Goal: Task Accomplishment & Management: Use online tool/utility

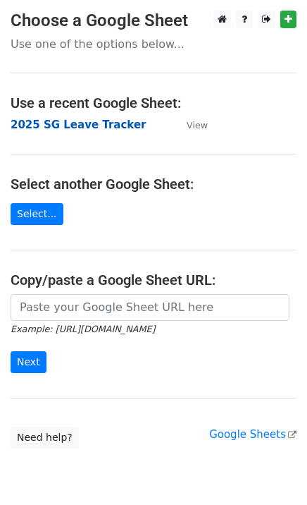
click at [79, 121] on strong "2025 SG Leave Tracker" at bounding box center [78, 124] width 135 height 13
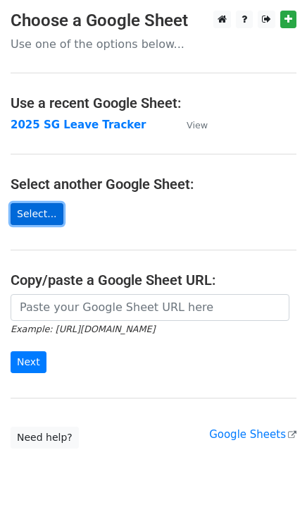
click at [46, 211] on link "Select..." at bounding box center [37, 214] width 53 height 22
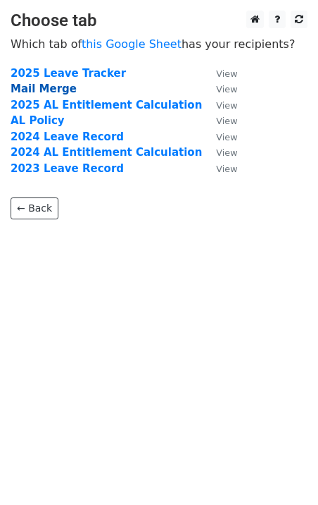
click at [49, 87] on strong "Mail Merge" at bounding box center [44, 88] width 66 height 13
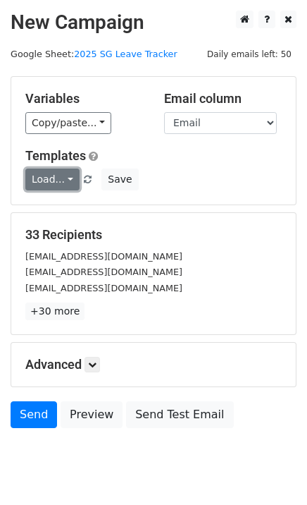
click at [66, 177] on link "Load..." at bounding box center [52, 179] width 54 height 22
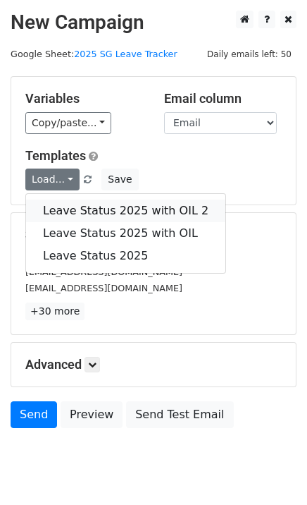
click at [87, 206] on link "Leave Status 2025 with OIL 2" at bounding box center [125, 210] width 199 height 23
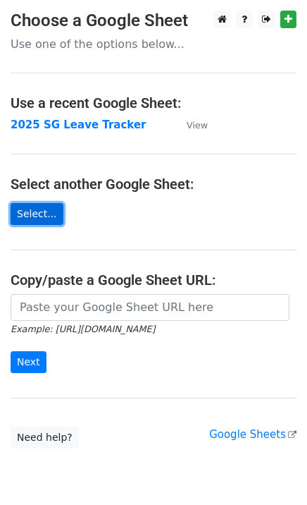
click at [35, 203] on link "Select..." at bounding box center [37, 214] width 53 height 22
click at [31, 207] on link "Select..." at bounding box center [37, 214] width 53 height 22
click at [47, 210] on link "Select..." at bounding box center [37, 214] width 53 height 22
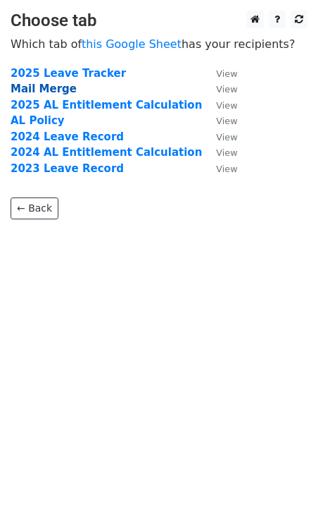
click at [47, 86] on strong "Mail Merge" at bounding box center [44, 88] width 66 height 13
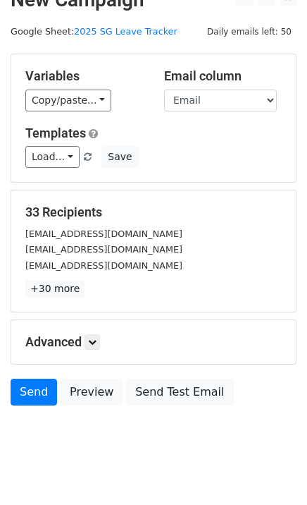
scroll to position [42, 0]
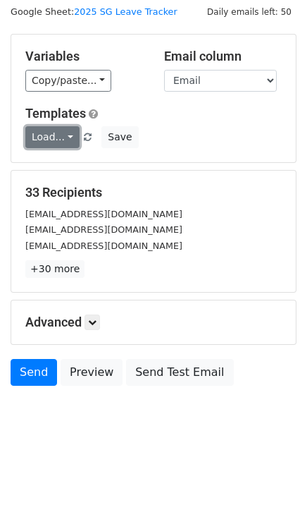
click at [68, 134] on link "Load..." at bounding box center [52, 137] width 54 height 22
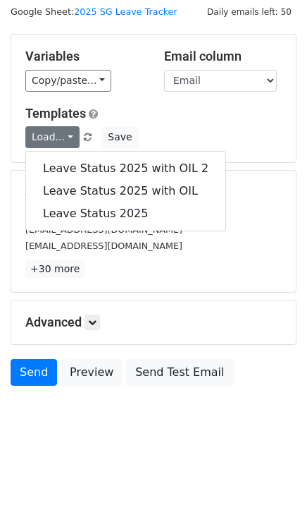
click at [255, 138] on div "Load... Leave Status 2025 with OIL 2 Leave Status 2025 with OIL Leave Status 20…" at bounding box center [154, 137] width 278 height 22
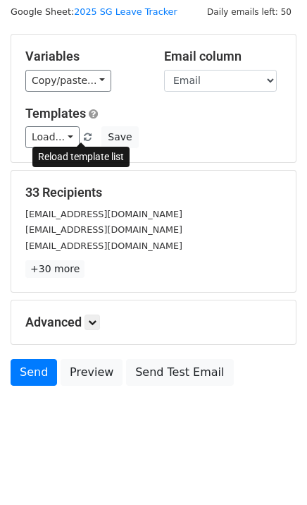
click at [84, 134] on span at bounding box center [88, 137] width 8 height 9
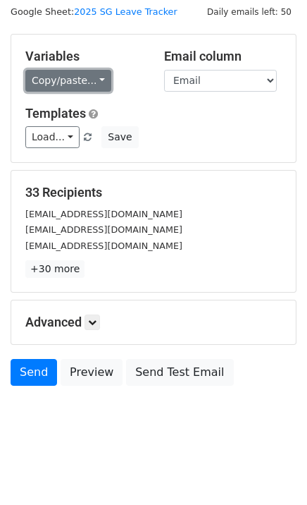
click at [86, 79] on link "Copy/paste..." at bounding box center [68, 81] width 86 height 22
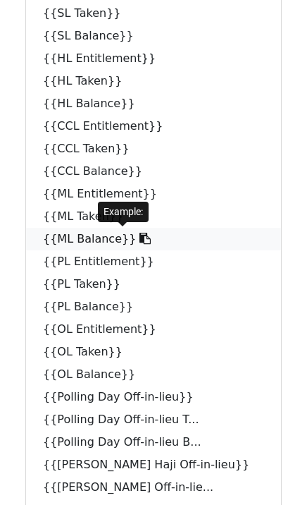
scroll to position [707, 0]
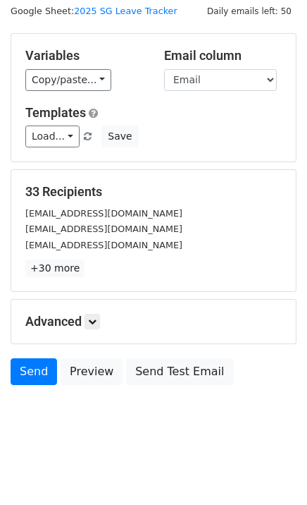
scroll to position [42, 0]
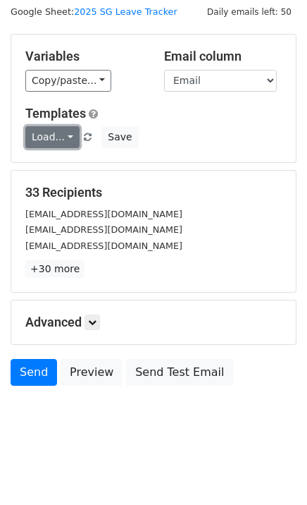
click at [66, 133] on link "Load..." at bounding box center [52, 137] width 54 height 22
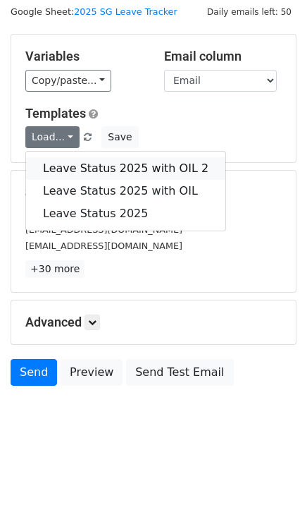
click at [92, 164] on link "Leave Status 2025 with OIL 2" at bounding box center [125, 168] width 199 height 23
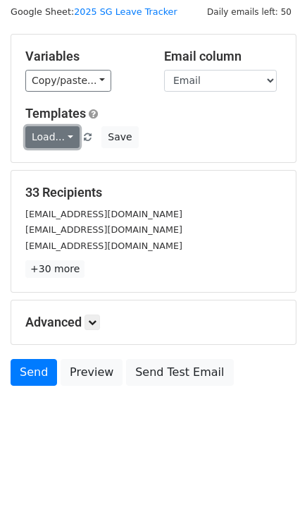
click at [66, 135] on link "Load..." at bounding box center [52, 137] width 54 height 22
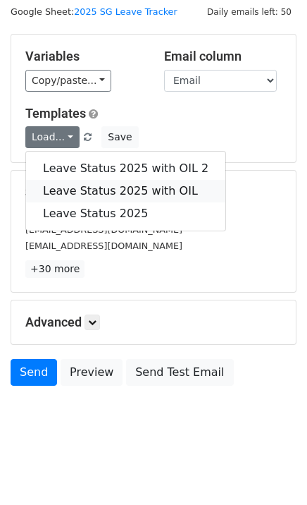
click at [123, 185] on link "Leave Status 2025 with OIL" at bounding box center [125, 191] width 199 height 23
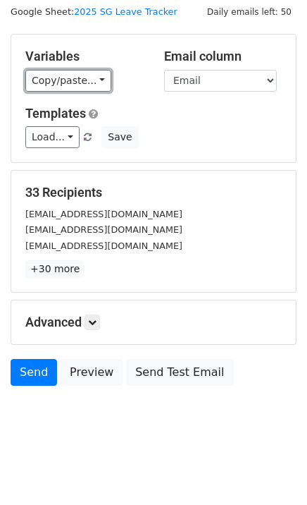
click at [94, 82] on link "Copy/paste..." at bounding box center [68, 81] width 86 height 22
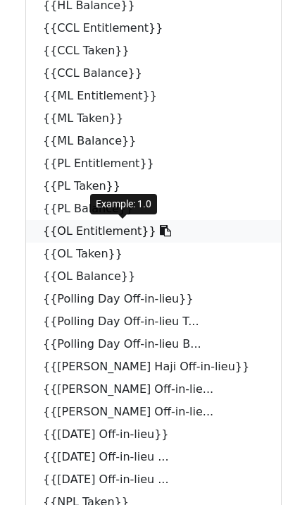
scroll to position [707, 0]
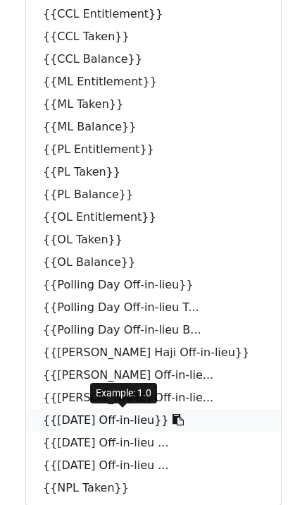
click at [58, 418] on link "{{National Day Off-in-lieu}}" at bounding box center [153, 420] width 255 height 23
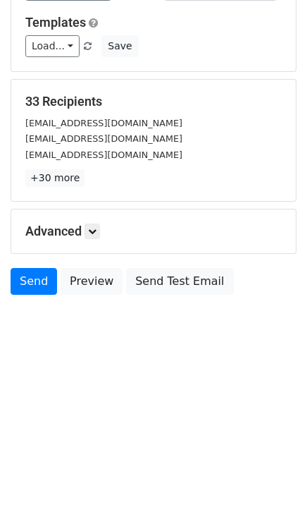
scroll to position [80, 0]
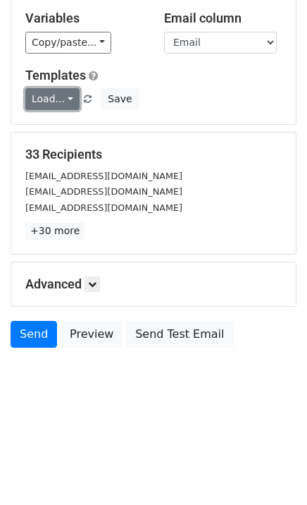
click at [63, 99] on link "Load..." at bounding box center [52, 99] width 54 height 22
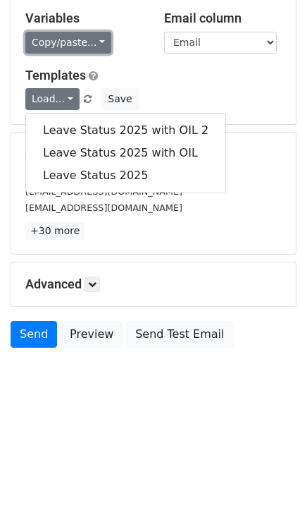
click at [98, 42] on link "Copy/paste..." at bounding box center [68, 43] width 86 height 22
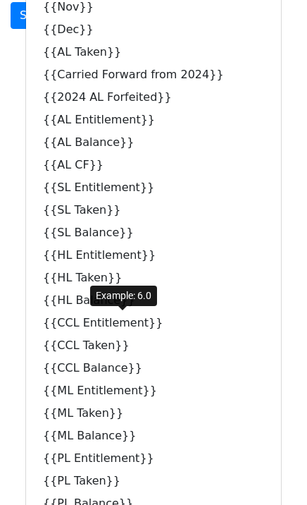
scroll to position [707, 0]
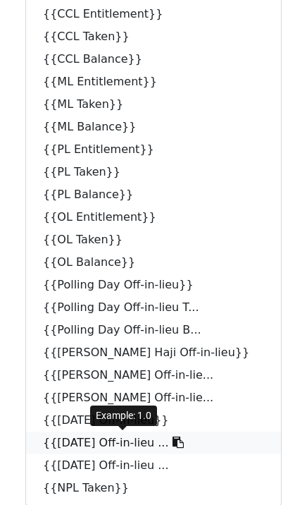
click at [89, 440] on link "{{National Day Off-in-lieu ..." at bounding box center [153, 442] width 255 height 23
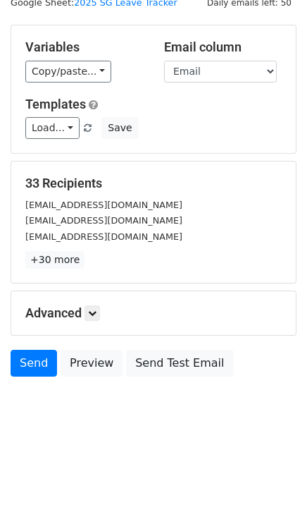
scroll to position [2, 0]
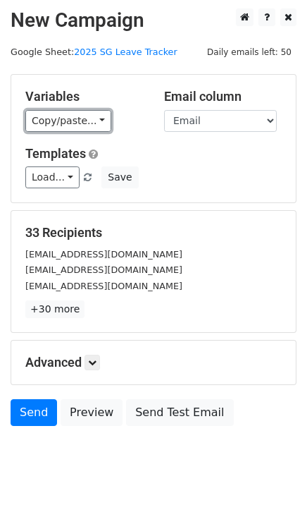
click at [92, 118] on link "Copy/paste..." at bounding box center [68, 121] width 86 height 22
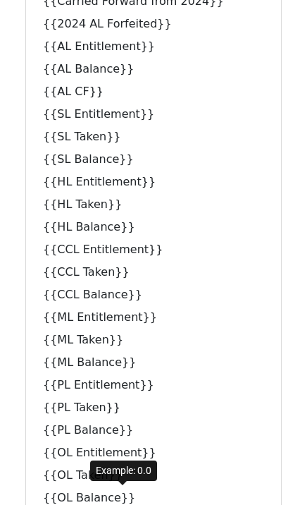
scroll to position [707, 0]
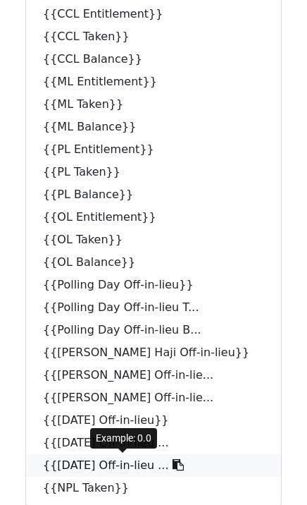
click at [115, 466] on link "{{National Day Off-in-lieu ..." at bounding box center [153, 465] width 255 height 23
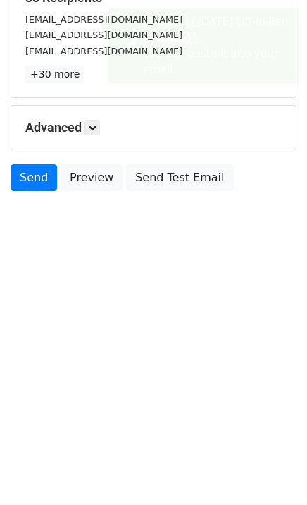
scroll to position [237, 0]
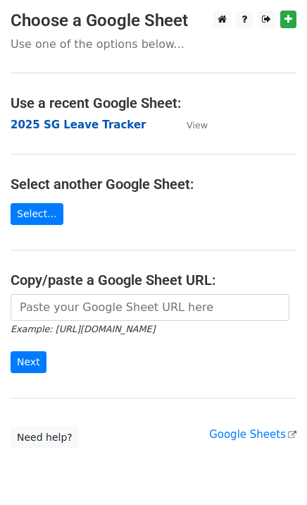
click at [86, 123] on strong "2025 SG Leave Tracker" at bounding box center [78, 124] width 135 height 13
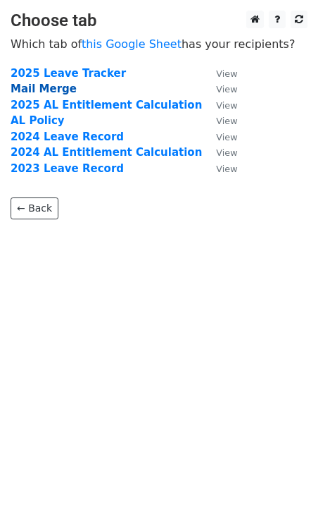
click at [60, 87] on strong "Mail Merge" at bounding box center [44, 88] width 66 height 13
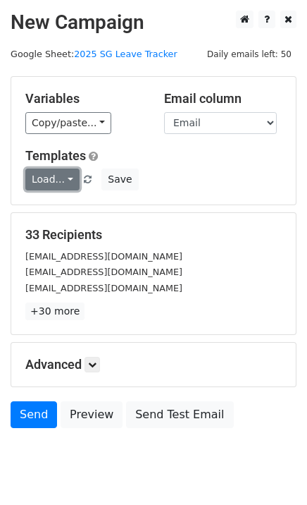
click at [66, 179] on link "Load..." at bounding box center [52, 179] width 54 height 22
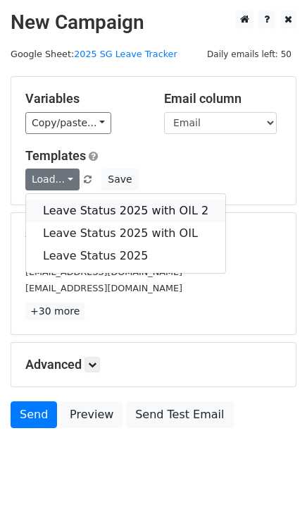
click at [148, 206] on link "Leave Status 2025 with OIL 2" at bounding box center [125, 210] width 199 height 23
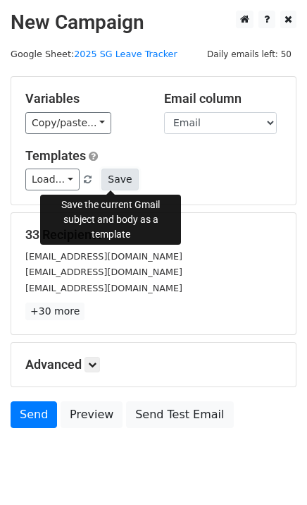
click at [108, 178] on button "Save" at bounding box center [119, 179] width 37 height 22
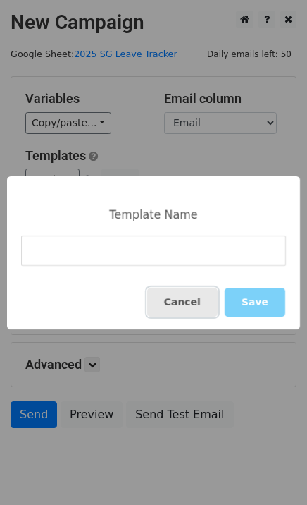
click at [194, 302] on button "Cancel" at bounding box center [182, 301] width 70 height 29
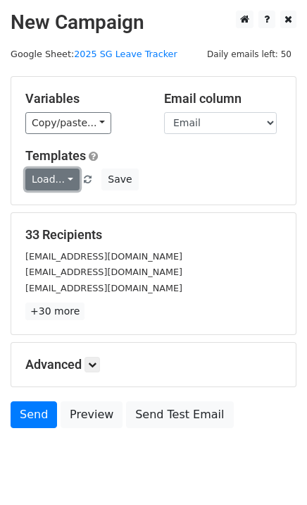
click at [60, 183] on link "Load..." at bounding box center [52, 179] width 54 height 22
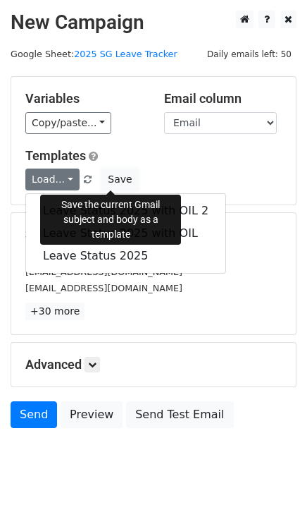
click at [112, 178] on button "Save" at bounding box center [119, 179] width 37 height 22
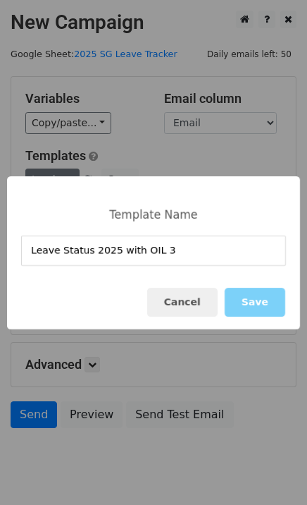
click at [216, 252] on input "Leave Status 2025 with OIL 3" at bounding box center [153, 250] width 265 height 30
type input "Leave Status 2025 with OIL 3"
click at [255, 302] on button "Save" at bounding box center [255, 301] width 61 height 29
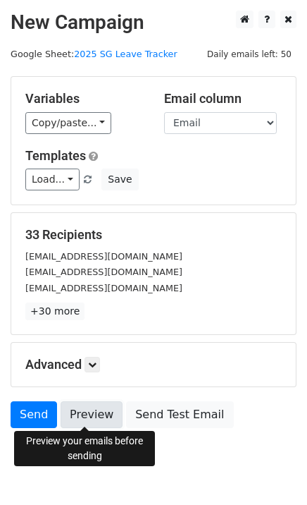
click at [92, 419] on link "Preview" at bounding box center [92, 414] width 62 height 27
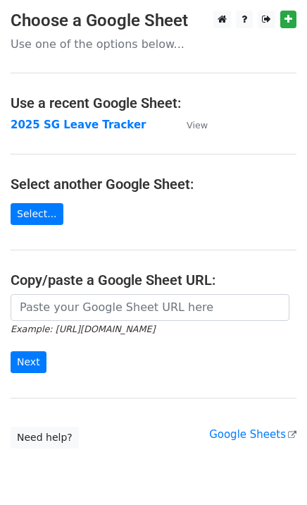
drag, startPoint x: 61, startPoint y: 123, endPoint x: 62, endPoint y: 131, distance: 7.8
click at [61, 124] on strong "2025 SG Leave Tracker" at bounding box center [78, 124] width 135 height 13
click at [40, 216] on link "Select..." at bounding box center [37, 214] width 53 height 22
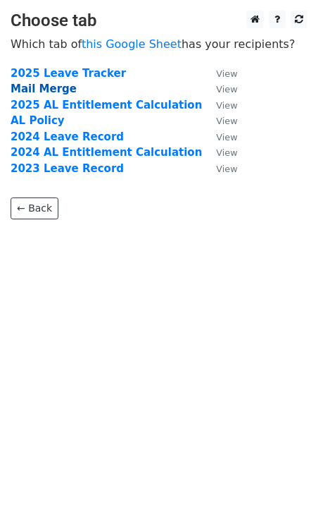
click at [33, 87] on strong "Mail Merge" at bounding box center [44, 88] width 66 height 13
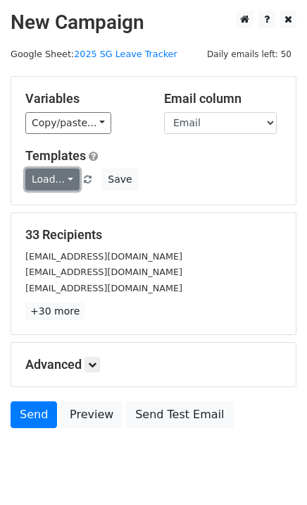
click at [66, 178] on link "Load..." at bounding box center [52, 179] width 54 height 22
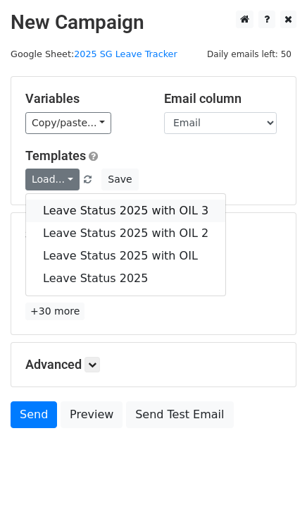
click at [96, 204] on link "Leave Status 2025 with OIL 3" at bounding box center [125, 210] width 199 height 23
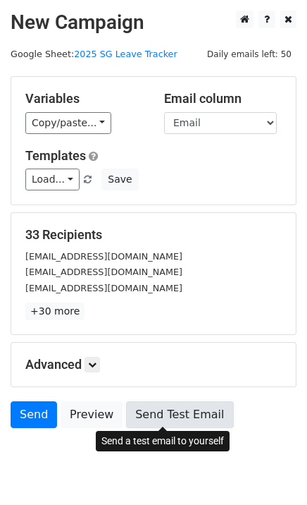
click at [165, 408] on link "Send Test Email" at bounding box center [179, 414] width 107 height 27
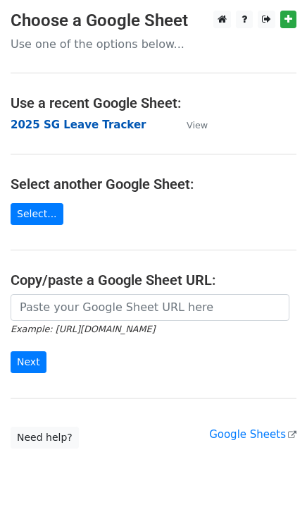
click at [87, 123] on strong "2025 SG Leave Tracker" at bounding box center [78, 124] width 135 height 13
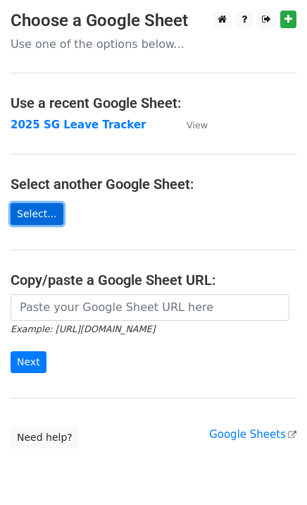
click at [35, 212] on link "Select..." at bounding box center [37, 214] width 53 height 22
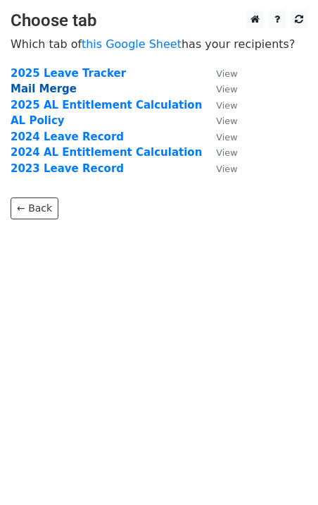
click at [50, 89] on strong "Mail Merge" at bounding box center [44, 88] width 66 height 13
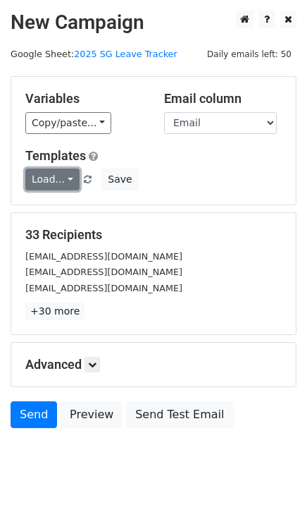
click at [56, 177] on link "Load..." at bounding box center [52, 179] width 54 height 22
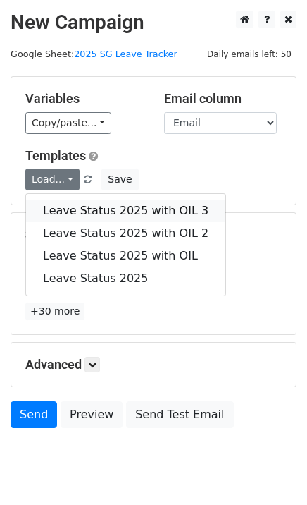
click at [78, 204] on link "Leave Status 2025 with OIL 3" at bounding box center [125, 210] width 199 height 23
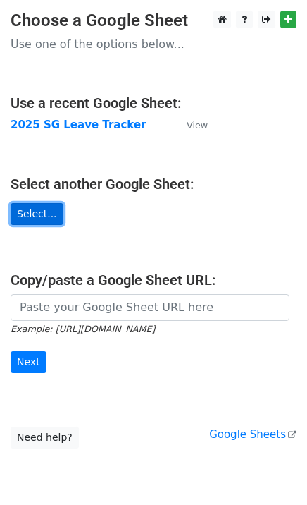
click at [37, 215] on link "Select..." at bounding box center [37, 214] width 53 height 22
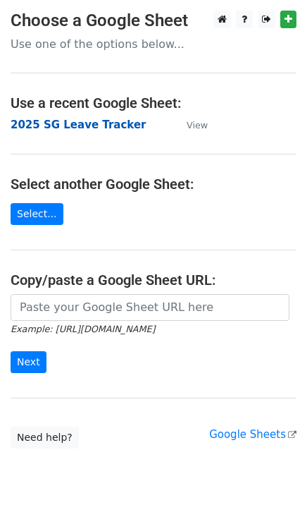
click at [94, 120] on strong "2025 SG Leave Tracker" at bounding box center [78, 124] width 135 height 13
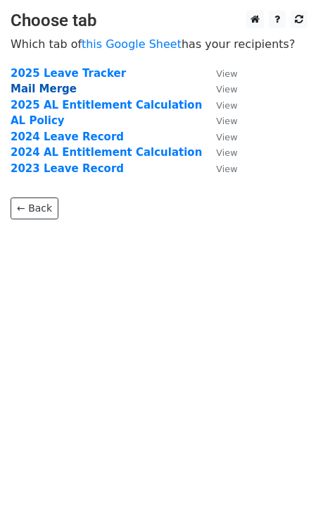
click at [56, 90] on strong "Mail Merge" at bounding box center [44, 88] width 66 height 13
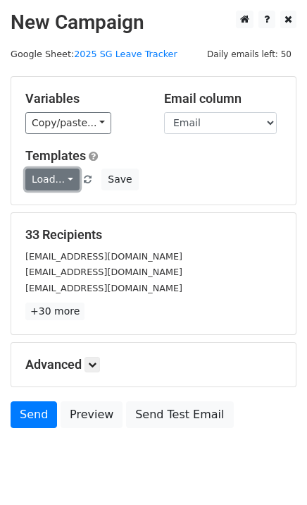
click at [68, 182] on link "Load..." at bounding box center [52, 179] width 54 height 22
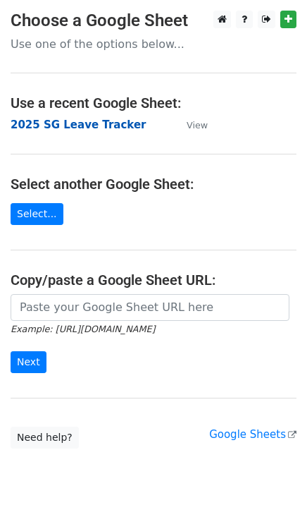
click at [89, 120] on strong "2025 SG Leave Tracker" at bounding box center [78, 124] width 135 height 13
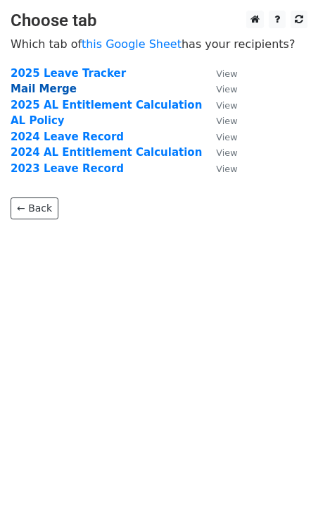
click at [52, 85] on strong "Mail Merge" at bounding box center [44, 88] width 66 height 13
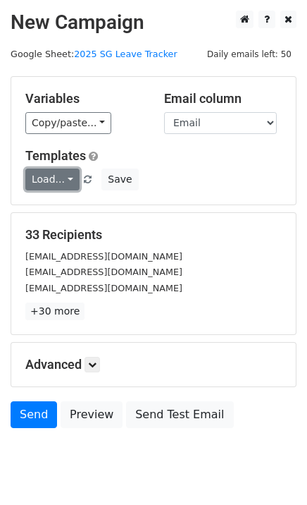
click at [63, 175] on link "Load..." at bounding box center [52, 179] width 54 height 22
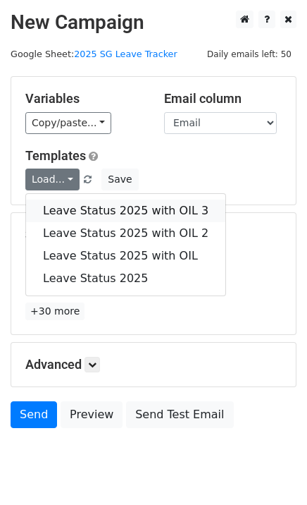
click at [73, 206] on link "Leave Status 2025 with OIL 3" at bounding box center [125, 210] width 199 height 23
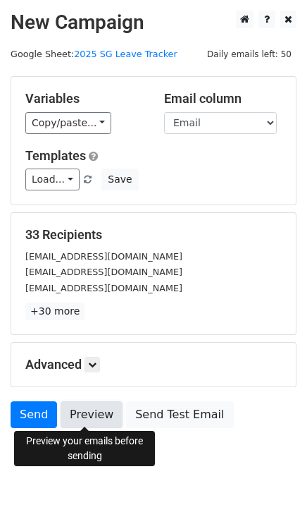
click at [90, 409] on link "Preview" at bounding box center [92, 414] width 62 height 27
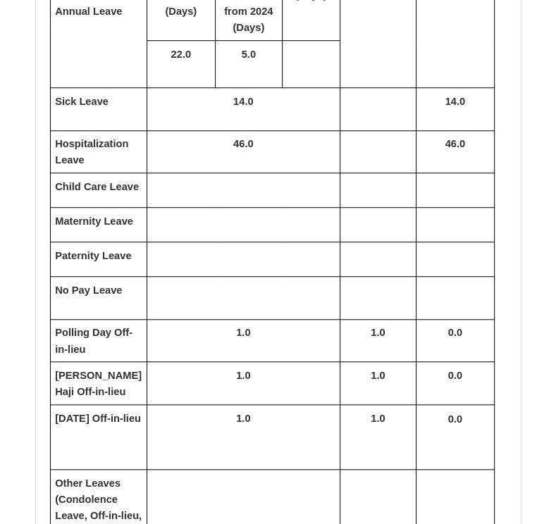
scroll to position [564, 0]
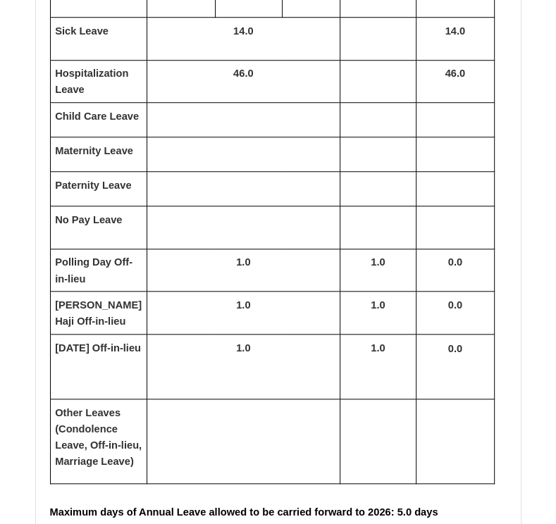
click at [73, 394] on td "National Day Off-in-lieu" at bounding box center [98, 366] width 97 height 65
click at [81, 397] on td "National Day Off-in-lieu" at bounding box center [98, 366] width 97 height 65
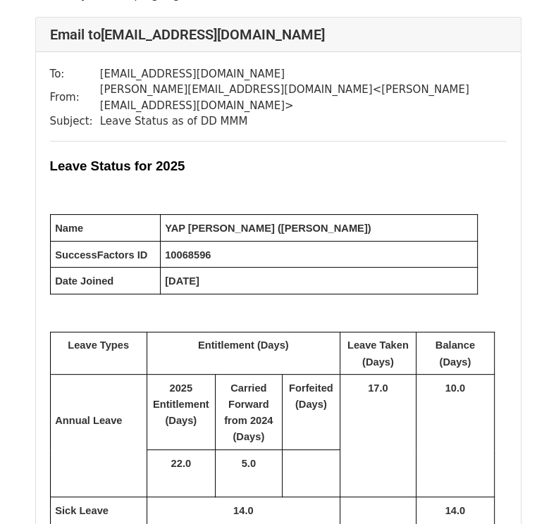
scroll to position [0, 0]
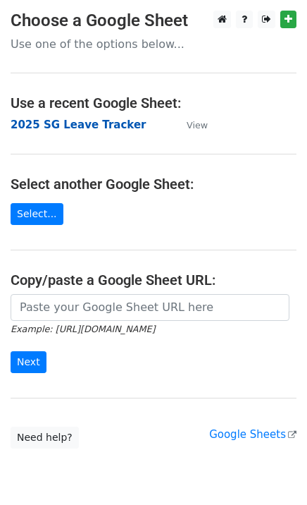
click at [82, 123] on strong "2025 SG Leave Tracker" at bounding box center [78, 124] width 135 height 13
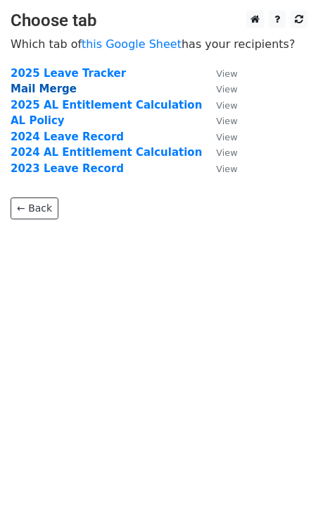
click at [45, 88] on strong "Mail Merge" at bounding box center [44, 88] width 66 height 13
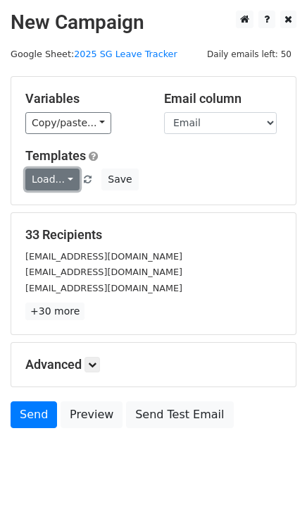
click at [63, 177] on link "Load..." at bounding box center [52, 179] width 54 height 22
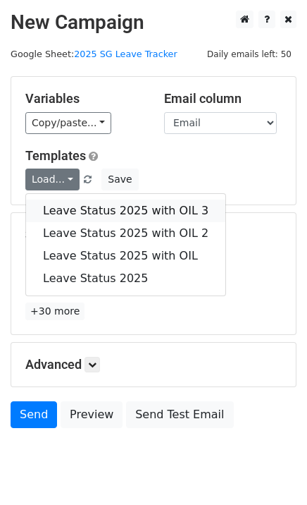
click at [75, 206] on link "Leave Status 2025 with OIL 3" at bounding box center [125, 210] width 199 height 23
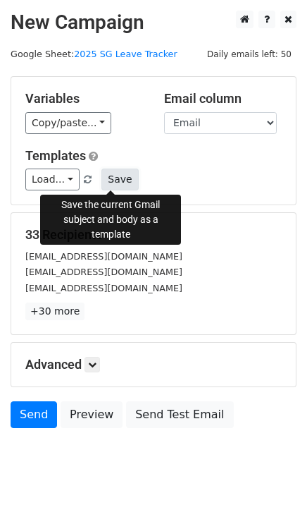
click at [111, 176] on button "Save" at bounding box center [119, 179] width 37 height 22
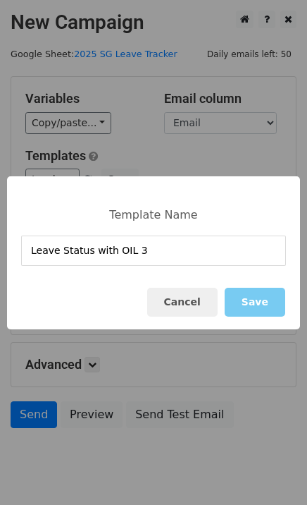
type input "Leave Status with OIL 3"
drag, startPoint x: 259, startPoint y: 305, endPoint x: 247, endPoint y: 313, distance: 13.7
click at [256, 311] on button "Save" at bounding box center [255, 301] width 61 height 29
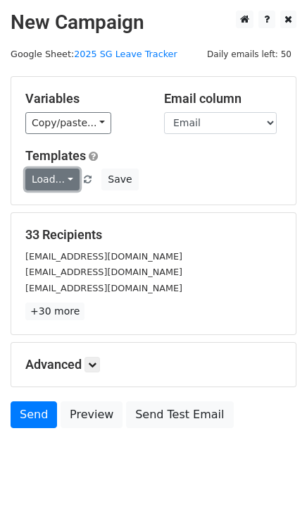
click at [66, 178] on link "Load..." at bounding box center [52, 179] width 54 height 22
click at [68, 175] on link "Load..." at bounding box center [52, 179] width 54 height 22
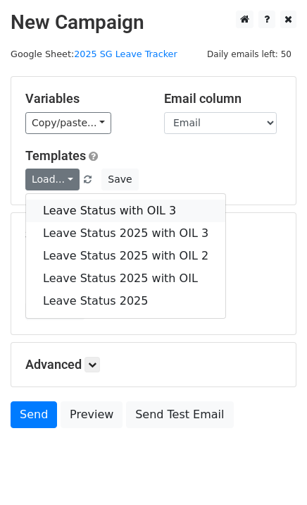
click at [106, 208] on link "Leave Status with OIL 3" at bounding box center [125, 210] width 199 height 23
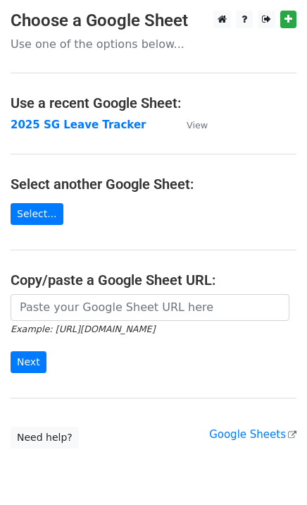
scroll to position [56, 0]
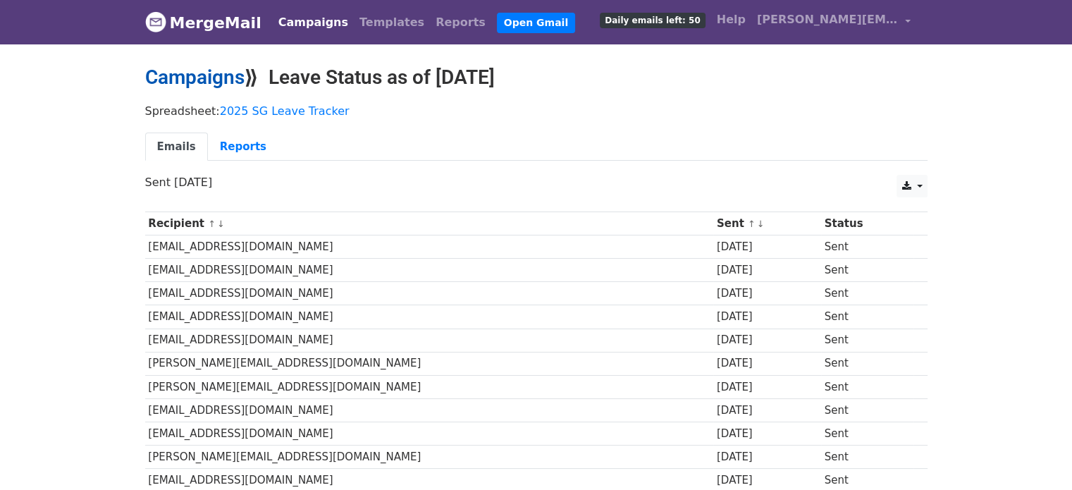
click at [205, 73] on link "Campaigns" at bounding box center [194, 77] width 99 height 23
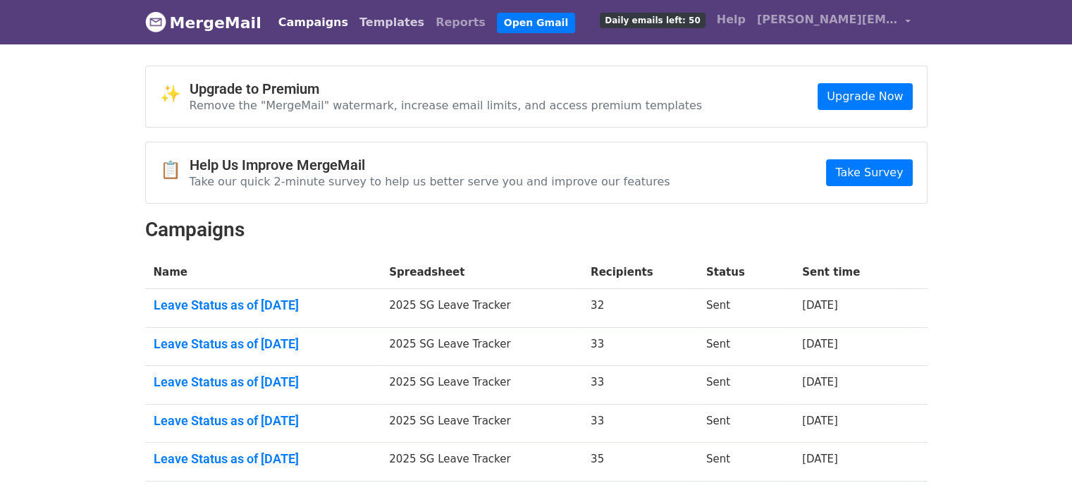
click at [373, 22] on link "Templates" at bounding box center [392, 22] width 76 height 28
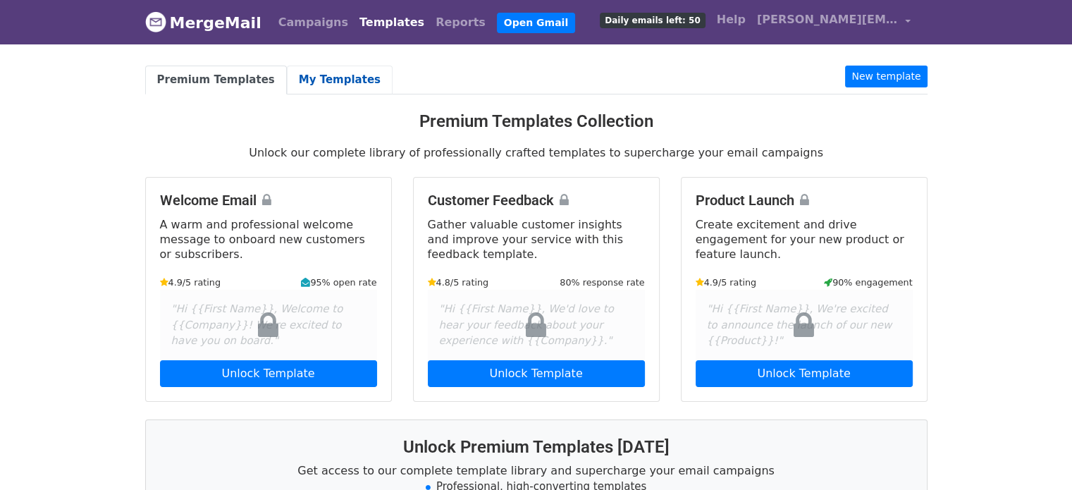
click at [323, 78] on link "My Templates" at bounding box center [340, 80] width 106 height 29
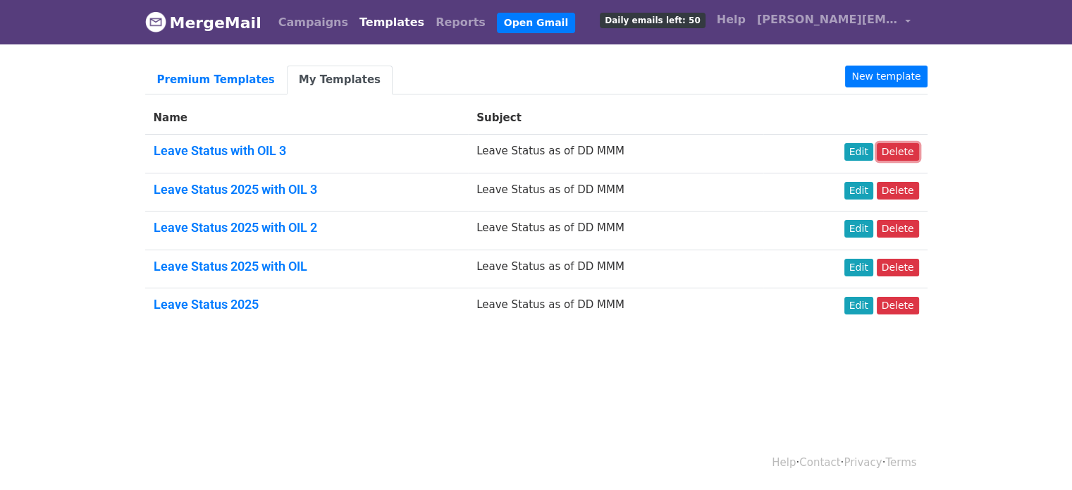
drag, startPoint x: 897, startPoint y: 147, endPoint x: 602, endPoint y: 58, distance: 308.3
click at [898, 146] on link "Delete" at bounding box center [898, 152] width 42 height 18
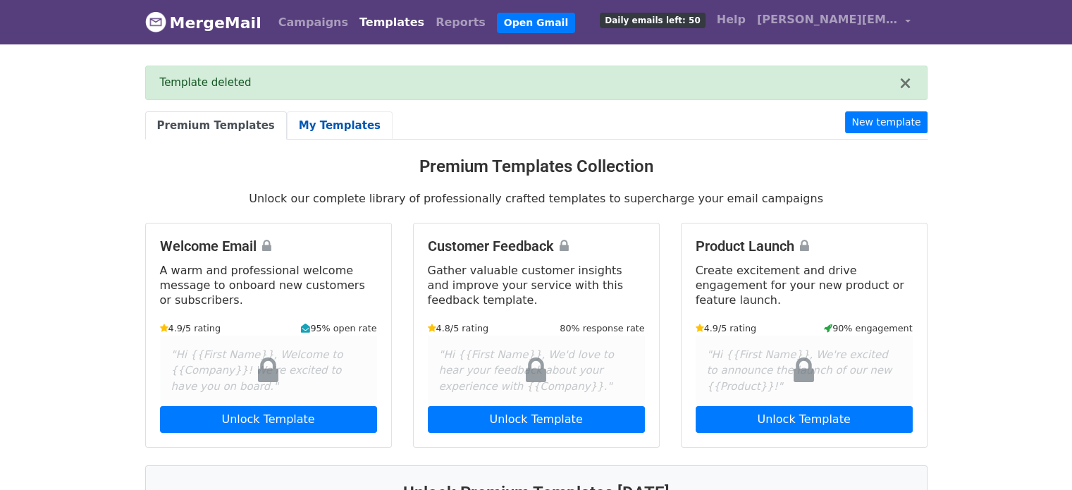
click at [314, 122] on link "My Templates" at bounding box center [340, 125] width 106 height 29
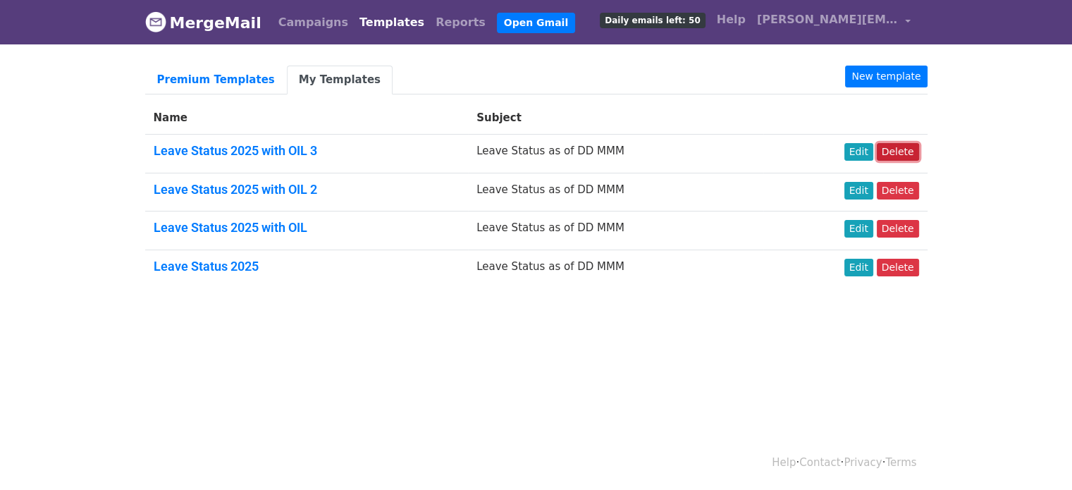
click at [899, 151] on link "Delete" at bounding box center [898, 152] width 42 height 18
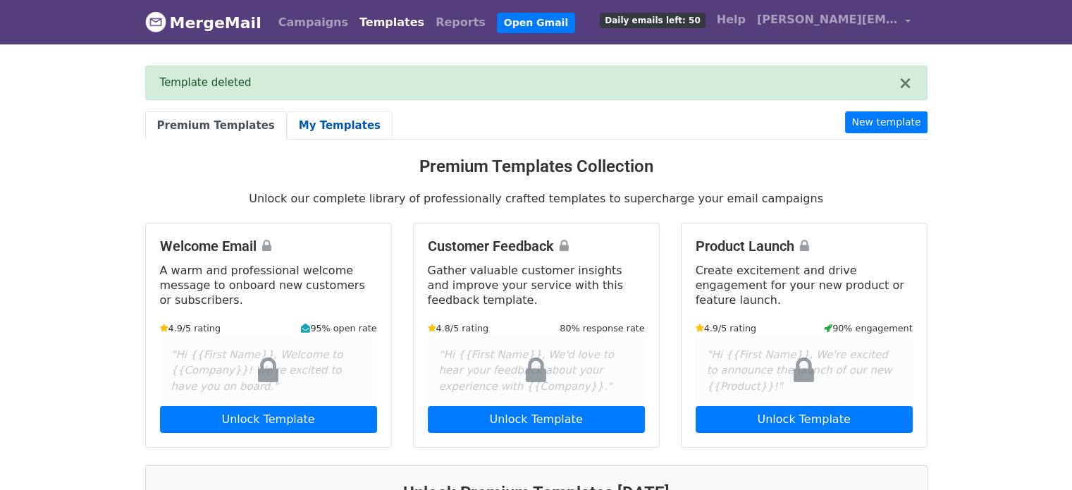
click at [333, 122] on link "My Templates" at bounding box center [340, 125] width 106 height 29
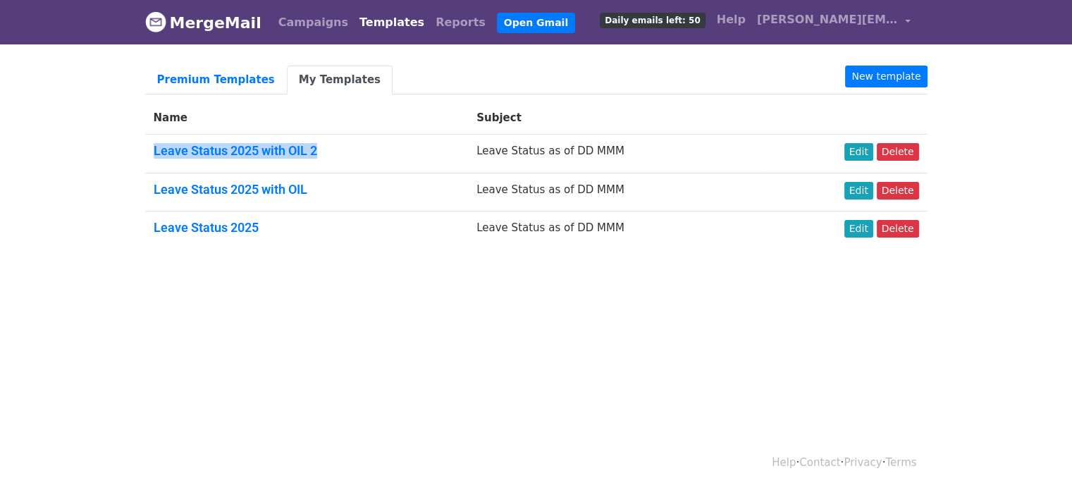
drag, startPoint x: 327, startPoint y: 146, endPoint x: 155, endPoint y: 159, distance: 172.4
click at [155, 159] on td "Leave Status 2025 with OIL 2" at bounding box center [306, 154] width 323 height 39
click at [497, 22] on link "Open Gmail" at bounding box center [536, 23] width 78 height 20
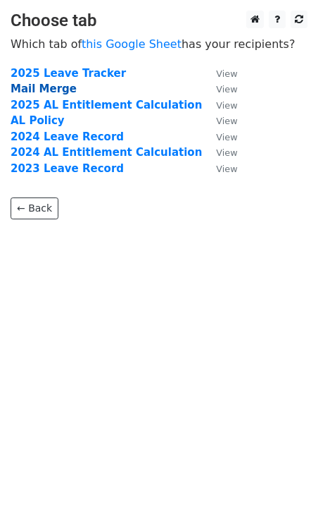
click at [52, 85] on strong "Mail Merge" at bounding box center [44, 88] width 66 height 13
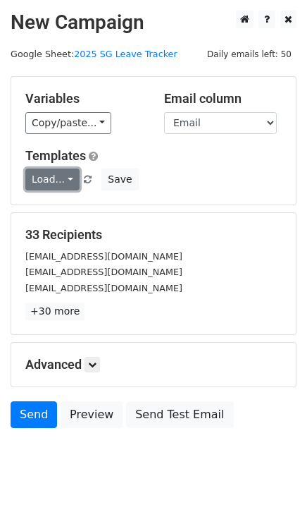
click at [68, 178] on link "Load..." at bounding box center [52, 179] width 54 height 22
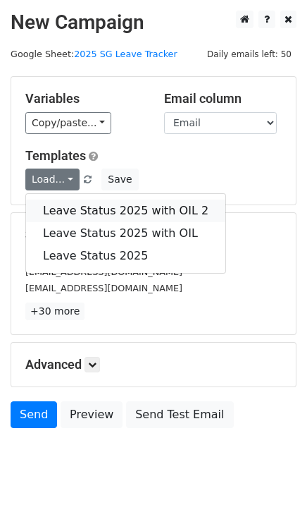
click at [62, 210] on link "Leave Status 2025 with OIL 2" at bounding box center [125, 210] width 199 height 23
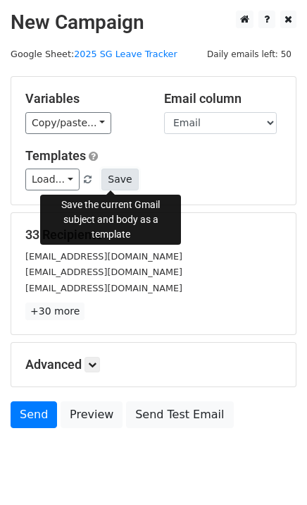
click at [107, 175] on button "Save" at bounding box center [119, 179] width 37 height 22
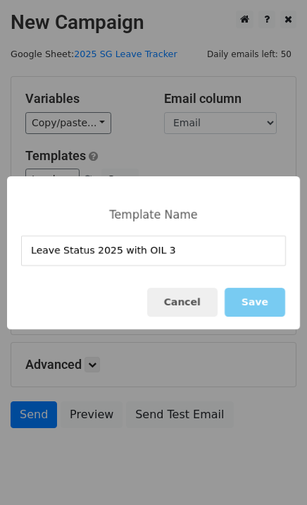
type input "Leave Status 2025 with OIL 3"
click at [257, 304] on button "Save" at bounding box center [255, 301] width 61 height 29
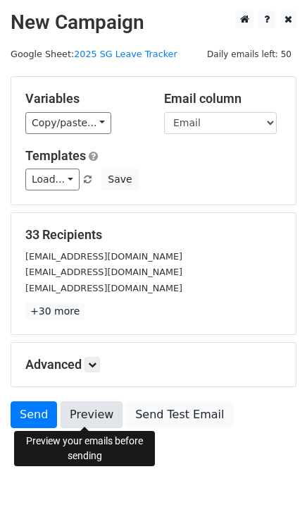
click at [91, 416] on link "Preview" at bounding box center [92, 414] width 62 height 27
click at [90, 413] on link "Preview" at bounding box center [92, 414] width 62 height 27
click at [89, 410] on link "Preview" at bounding box center [92, 414] width 62 height 27
click at [90, 410] on link "Preview" at bounding box center [92, 414] width 62 height 27
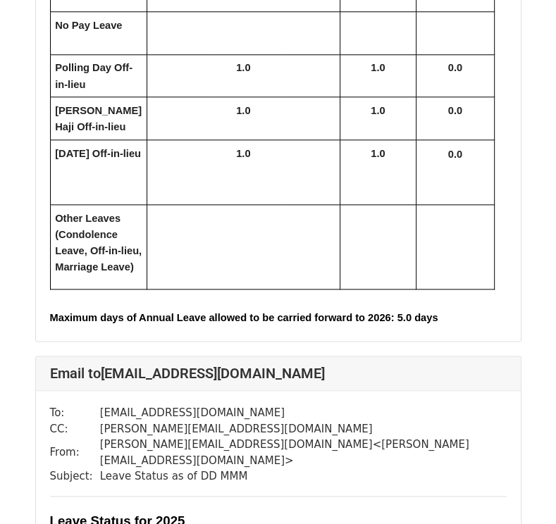
scroll to position [423, 0]
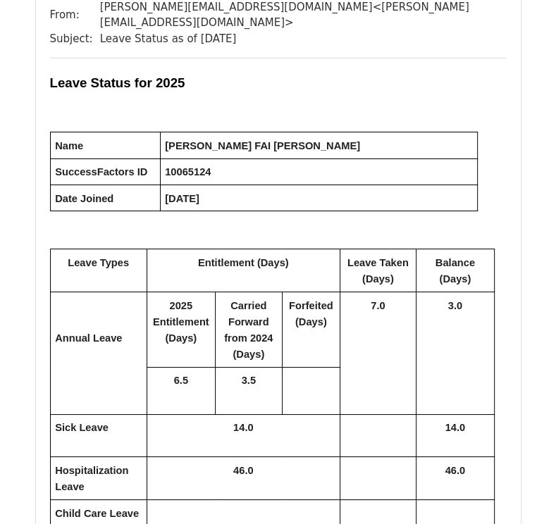
scroll to position [5496, 0]
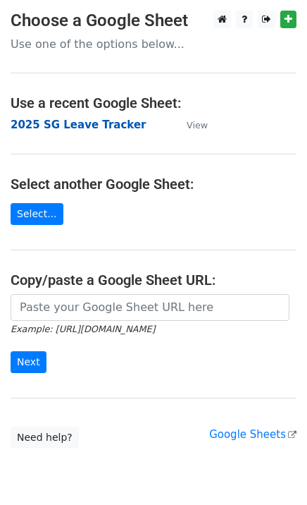
click at [88, 123] on strong "2025 SG Leave Tracker" at bounding box center [78, 124] width 135 height 13
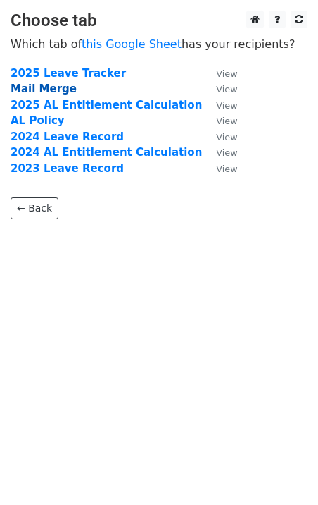
click at [53, 88] on strong "Mail Merge" at bounding box center [44, 88] width 66 height 13
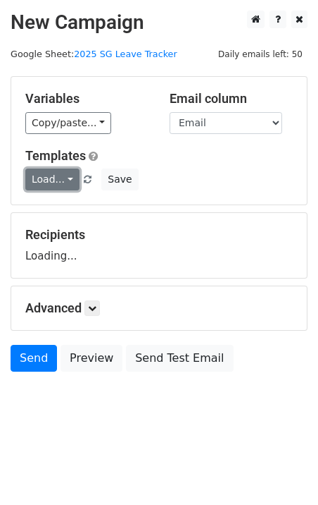
click at [63, 179] on link "Load..." at bounding box center [52, 179] width 54 height 22
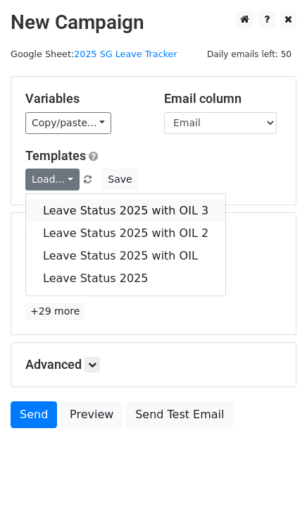
click at [106, 206] on link "Leave Status 2025 with OIL 3" at bounding box center [125, 210] width 199 height 23
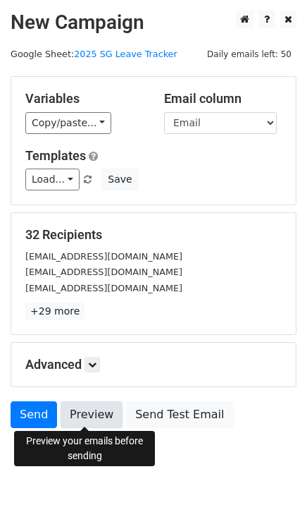
click at [85, 412] on link "Preview" at bounding box center [92, 414] width 62 height 27
click at [90, 414] on link "Preview" at bounding box center [92, 414] width 62 height 27
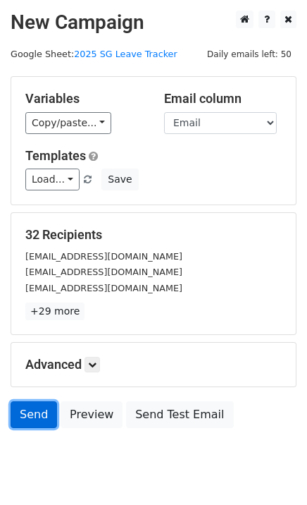
click at [33, 412] on link "Send" at bounding box center [34, 414] width 47 height 27
